Goal: Task Accomplishment & Management: Complete application form

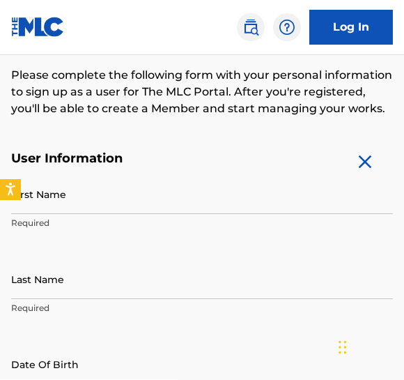
scroll to position [176, 0]
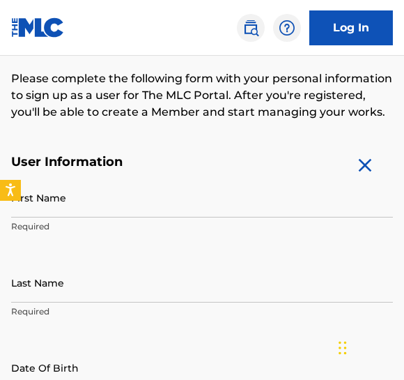
click at [280, 206] on input "First Name" at bounding box center [202, 198] width 382 height 40
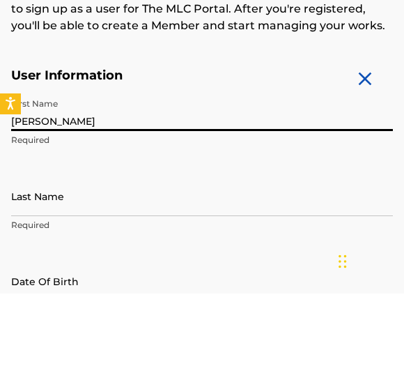
type input "[PERSON_NAME]"
click at [197, 263] on input "Last Name" at bounding box center [202, 283] width 382 height 40
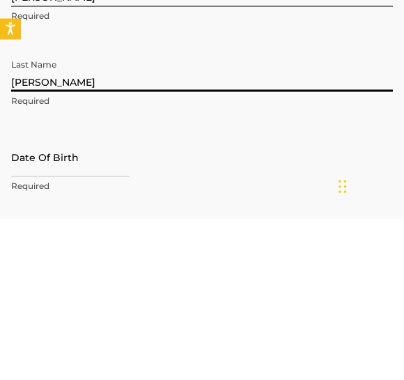
type input "[PERSON_NAME]"
click at [190, 298] on div "Date Of Birth Required" at bounding box center [202, 329] width 382 height 63
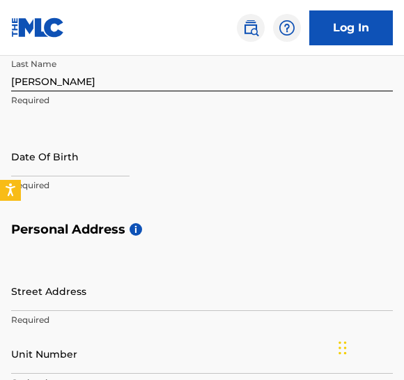
click at [84, 163] on input "text" at bounding box center [70, 157] width 118 height 40
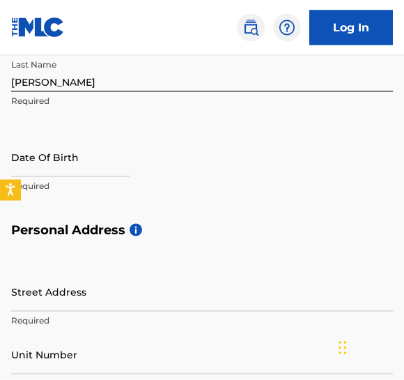
select select "8"
select select "2025"
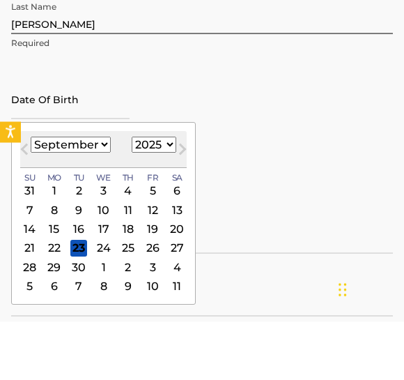
click at [100, 194] on select "January February March April May June July August September October November De…" at bounding box center [71, 202] width 80 height 16
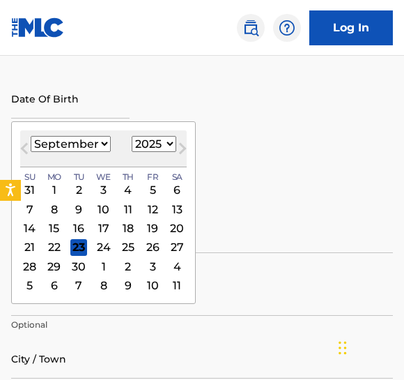
click at [102, 150] on select "January February March April May June July August September October November De…" at bounding box center [71, 144] width 80 height 16
select select "10"
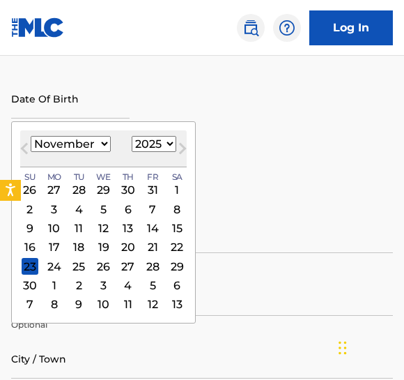
click at [36, 284] on div "30" at bounding box center [30, 285] width 17 height 17
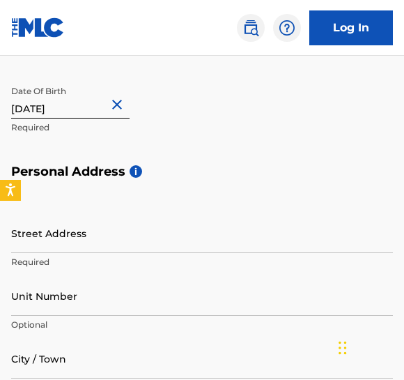
scroll to position [445, 0]
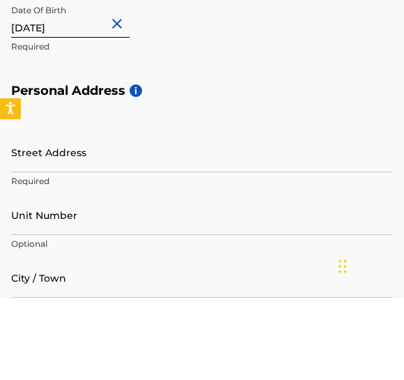
type input "[DATE]"
click at [220, 214] on input "Street Address" at bounding box center [202, 234] width 382 height 40
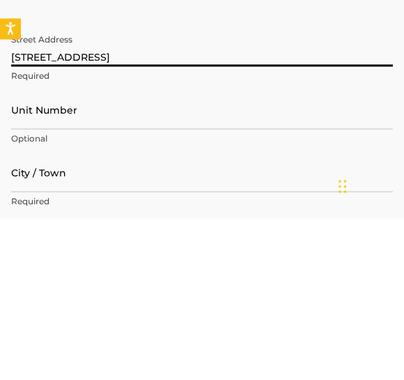
type input "[STREET_ADDRESS]"
click at [176, 314] on input "City / Town" at bounding box center [202, 334] width 382 height 40
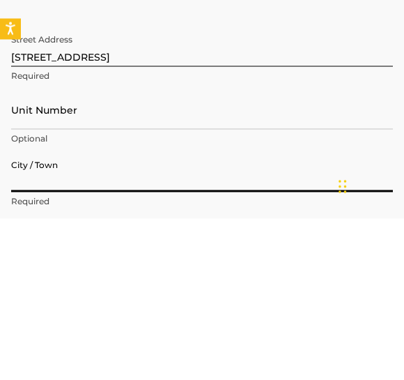
scroll to position [530, 0]
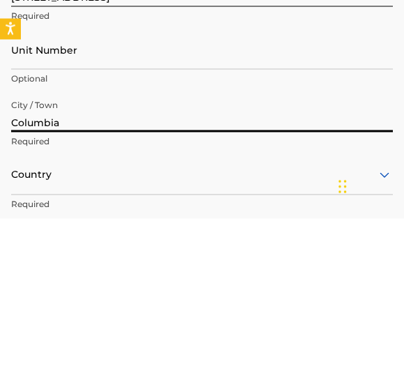
type input "Columbia"
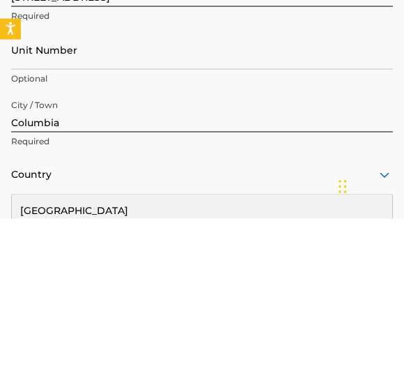
click at [133, 356] on div "[GEOGRAPHIC_DATA]" at bounding box center [202, 371] width 380 height 31
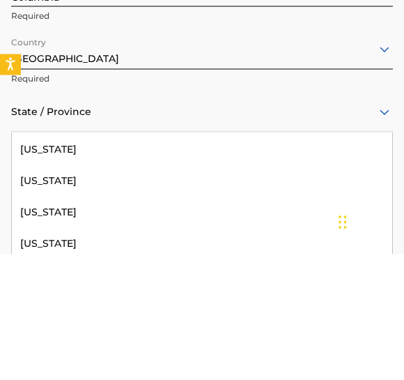
scroll to position [1408, 0]
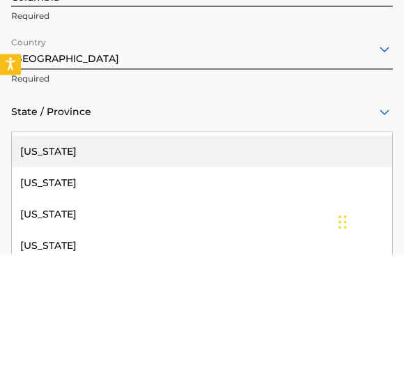
click at [184, 261] on div "[US_STATE]" at bounding box center [202, 276] width 380 height 31
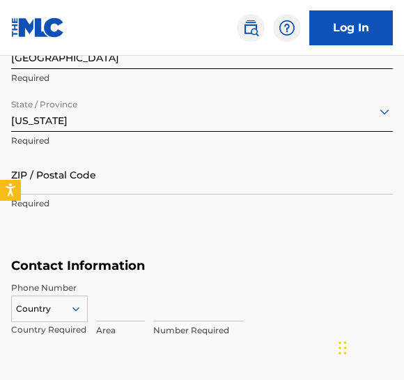
click at [194, 187] on input "ZIP / Postal Code" at bounding box center [202, 175] width 382 height 40
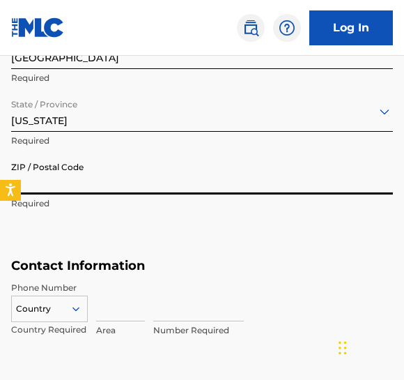
scroll to position [817, 0]
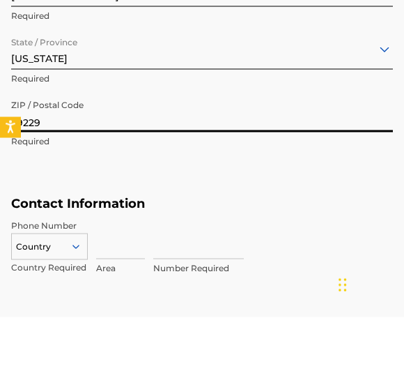
type input "29229"
click at [266, 164] on div "Street Address [STREET_ADDRESS] Required Unit Number Optional City / [GEOGRAPHI…" at bounding box center [202, 29] width 382 height 443
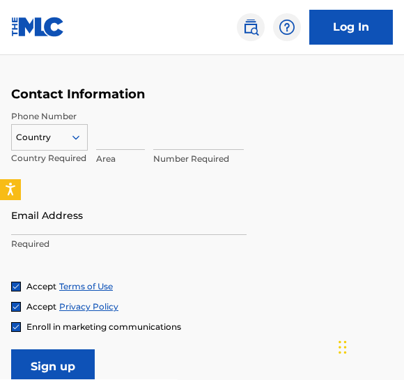
scroll to position [988, 0]
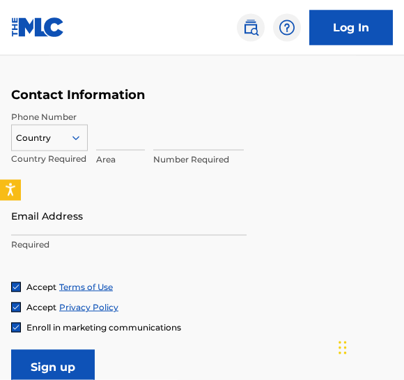
click at [130, 139] on input at bounding box center [120, 131] width 49 height 40
type input "704"
click at [204, 135] on input at bounding box center [198, 131] width 91 height 40
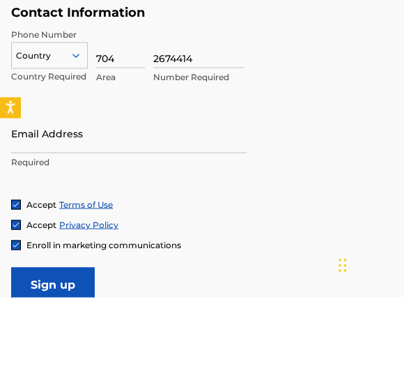
type input "2674414"
click at [165, 196] on input "Email Address" at bounding box center [129, 216] width 236 height 40
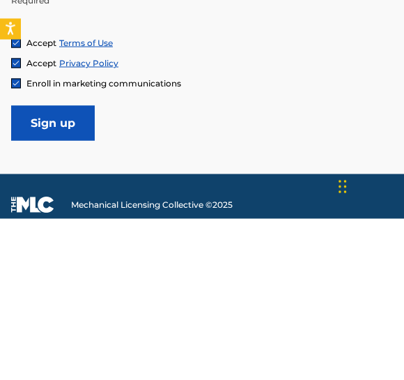
scroll to position [1115, 0]
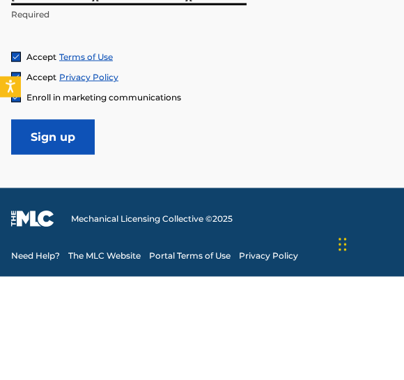
type input "[PERSON_NAME][EMAIL_ADDRESS][PERSON_NAME][DOMAIN_NAME]"
click at [70, 223] on input "Sign up" at bounding box center [53, 240] width 84 height 35
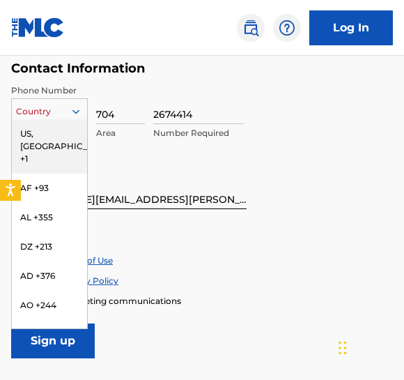
scroll to position [0, 0]
click at [65, 132] on div "US, [GEOGRAPHIC_DATA] +1" at bounding box center [49, 146] width 75 height 54
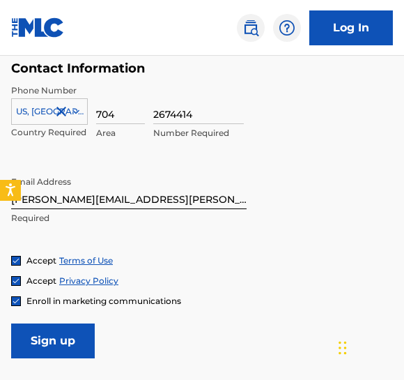
click at [73, 341] on input "Sign up" at bounding box center [53, 340] width 84 height 35
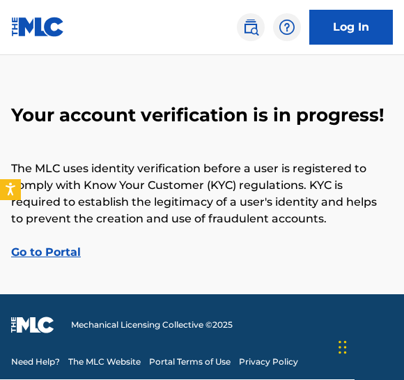
scroll to position [24, 0]
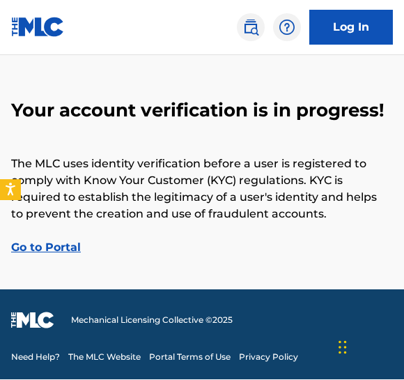
click at [79, 245] on link "Go to Portal" at bounding box center [46, 247] width 70 height 13
